Goal: Find contact information: Find contact information

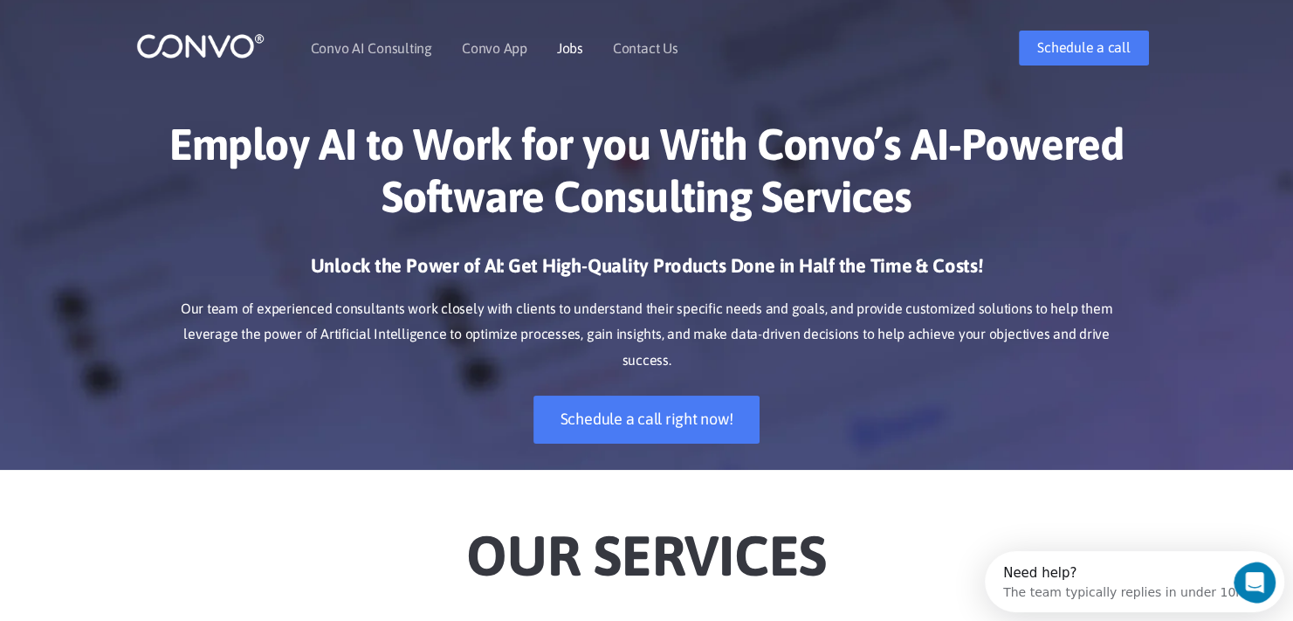
click at [562, 48] on link "Jobs" at bounding box center [570, 48] width 26 height 14
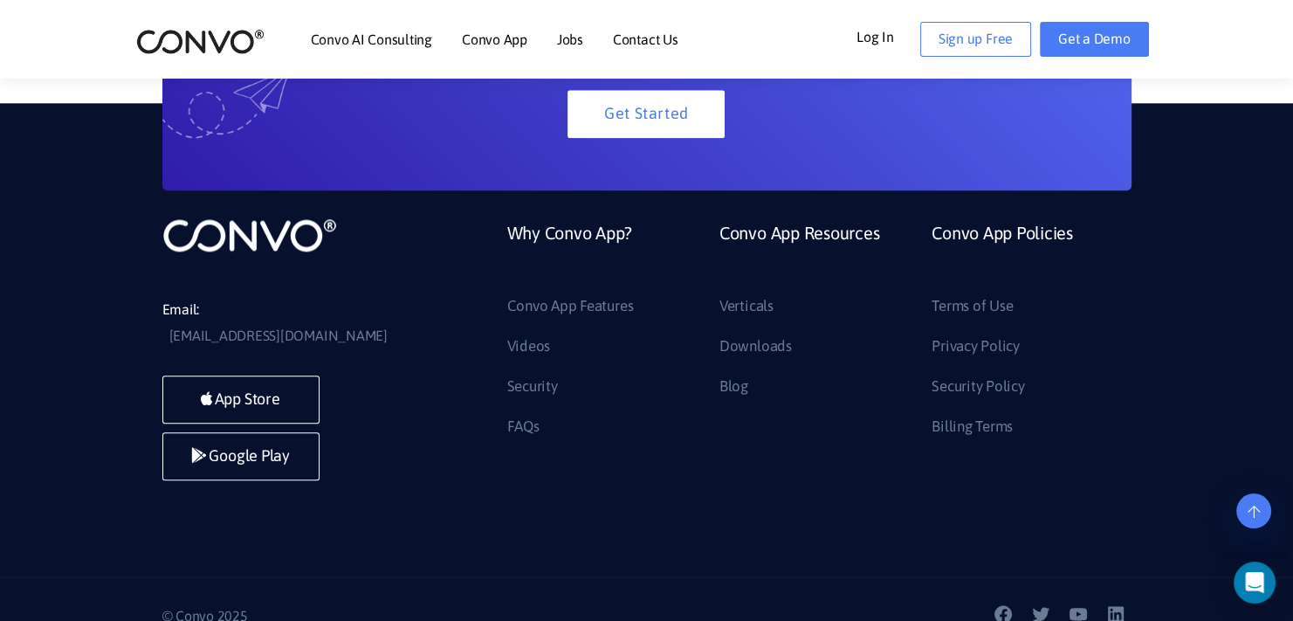
scroll to position [1935, 0]
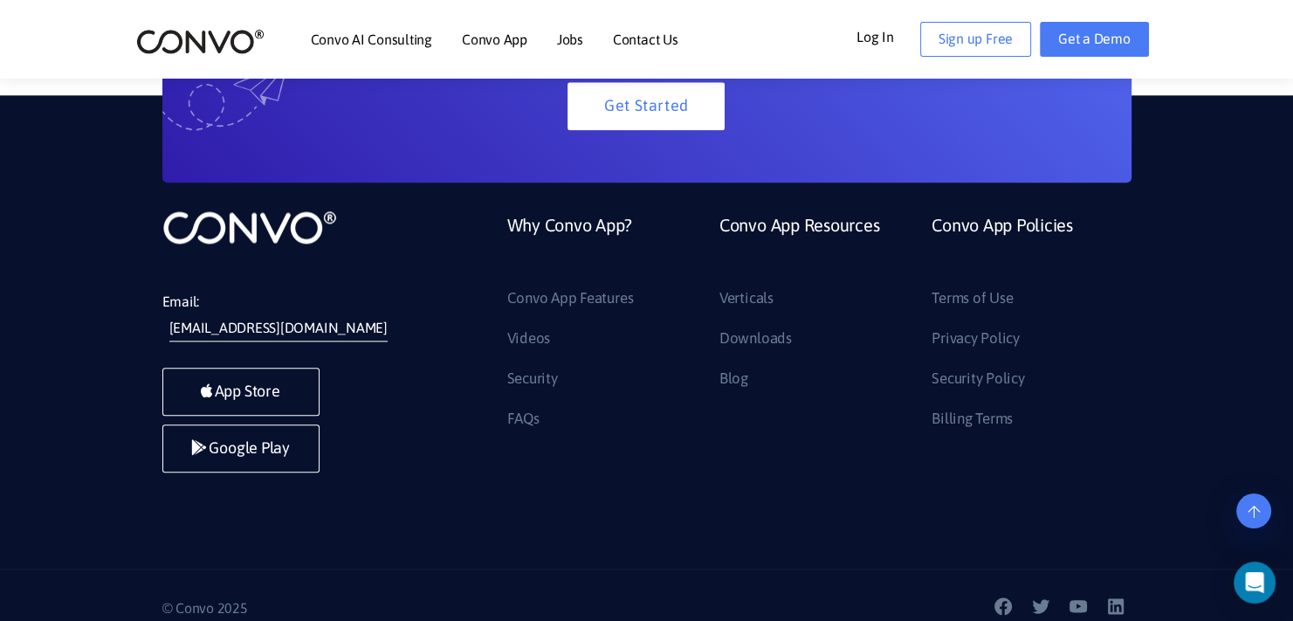
click at [260, 315] on link "[EMAIL_ADDRESS][DOMAIN_NAME]" at bounding box center [278, 328] width 218 height 26
